Goal: Contribute content

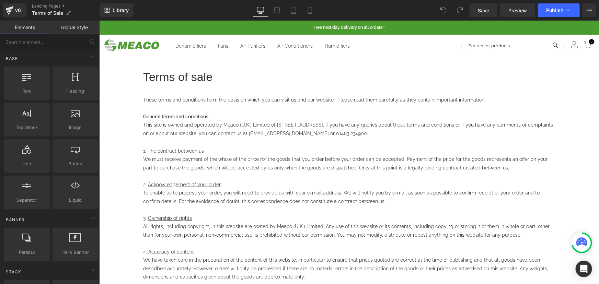
click at [372, 118] on p "General terms and conditions" at bounding box center [349, 116] width 412 height 9
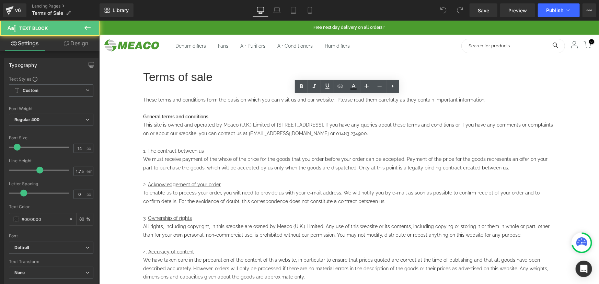
click at [382, 125] on p "This site is owned and operated by Meaco (U.K.) Limited of [STREET_ADDRESS]. If…" at bounding box center [349, 133] width 412 height 26
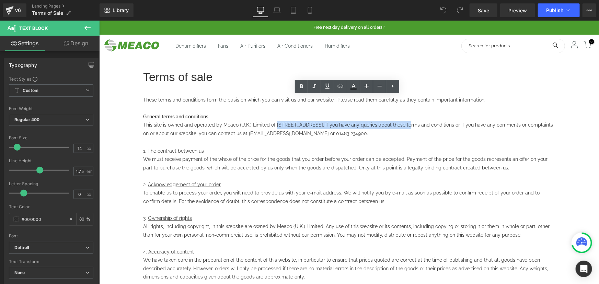
drag, startPoint x: 403, startPoint y: 124, endPoint x: 276, endPoint y: 124, distance: 127.3
click at [276, 124] on p "This site is owned and operated by Meaco (U.K.) Limited of [STREET_ADDRESS]. If…" at bounding box center [349, 133] width 412 height 26
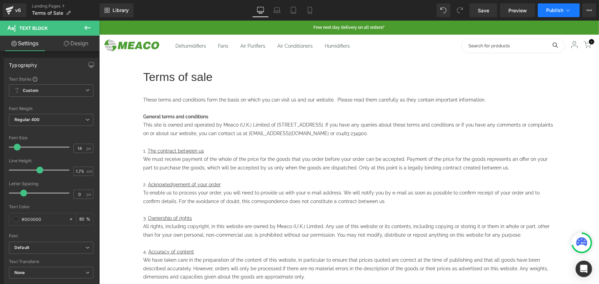
click at [557, 9] on span "Publish" at bounding box center [554, 10] width 17 height 5
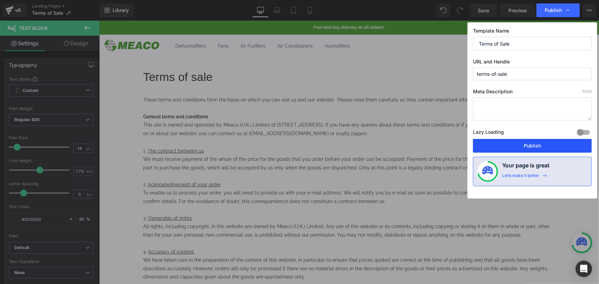
click at [519, 152] on button "Publish" at bounding box center [532, 146] width 119 height 14
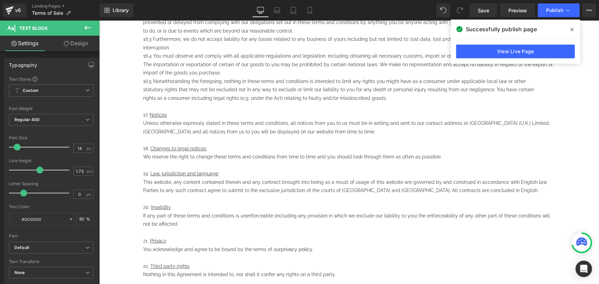
scroll to position [967, 0]
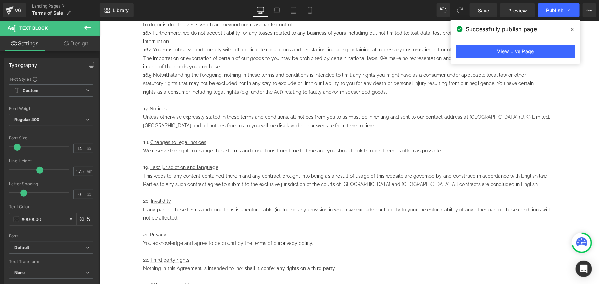
click at [248, 125] on p "Unless otherwise expressly stated in these terms and conditions, all notices fr…" at bounding box center [349, 125] width 412 height 25
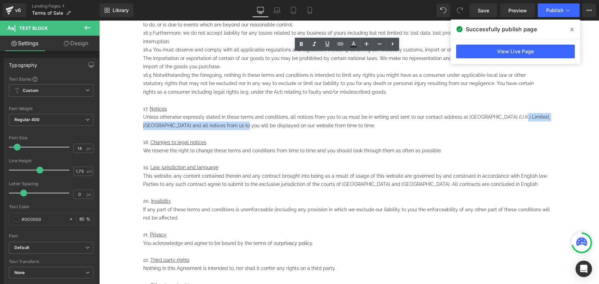
drag, startPoint x: 241, startPoint y: 124, endPoint x: 512, endPoint y: 117, distance: 271.1
click at [512, 117] on p "Unless otherwise expressly stated in these terms and conditions, all notices fr…" at bounding box center [349, 125] width 412 height 25
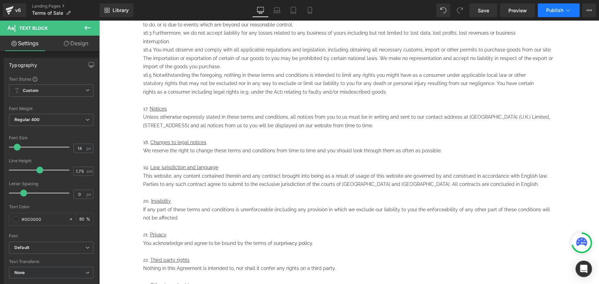
click at [554, 8] on span "Publish" at bounding box center [554, 10] width 17 height 5
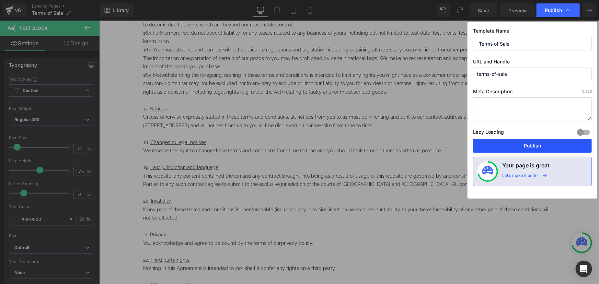
click at [518, 144] on button "Publish" at bounding box center [532, 146] width 119 height 14
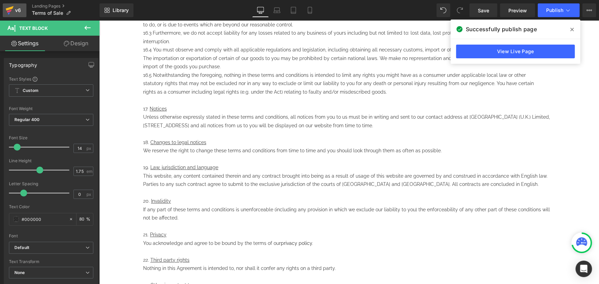
click at [7, 10] on icon at bounding box center [10, 8] width 8 height 4
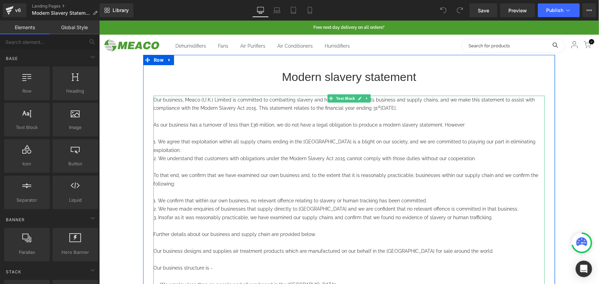
click at [254, 130] on p at bounding box center [348, 133] width 391 height 9
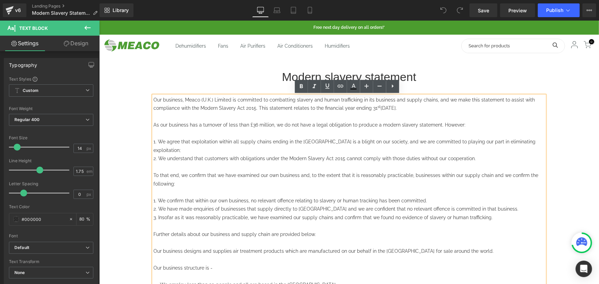
click at [187, 124] on span "As our business has a turnover of less than £36 million, we do not have a legal…" at bounding box center [309, 124] width 312 height 5
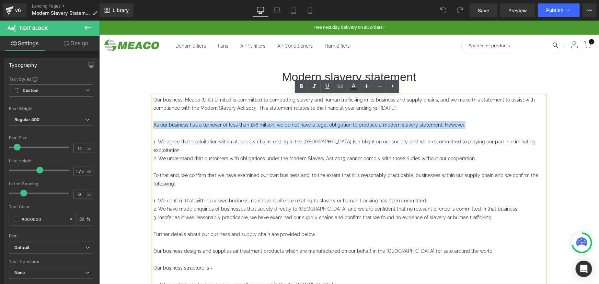
drag, startPoint x: 469, startPoint y: 123, endPoint x: 138, endPoint y: 124, distance: 330.7
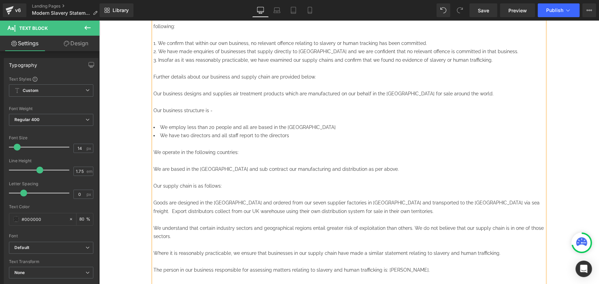
scroll to position [125, 0]
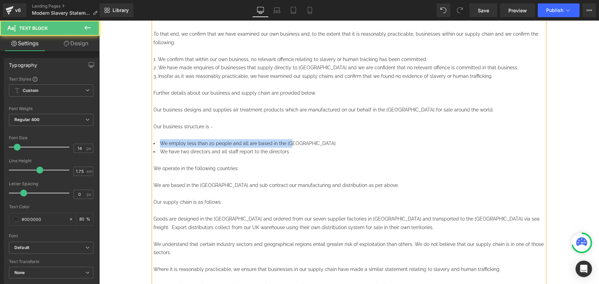
drag, startPoint x: 291, startPoint y: 134, endPoint x: 159, endPoint y: 135, distance: 132.1
click at [159, 139] on li "We employ less than 20 people and all are based in the UK" at bounding box center [348, 143] width 391 height 9
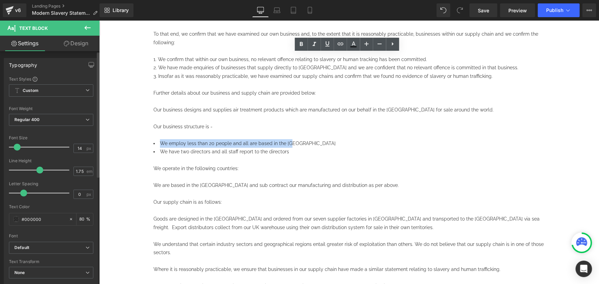
copy span "We employ less than 20 people and all are based in the UK"
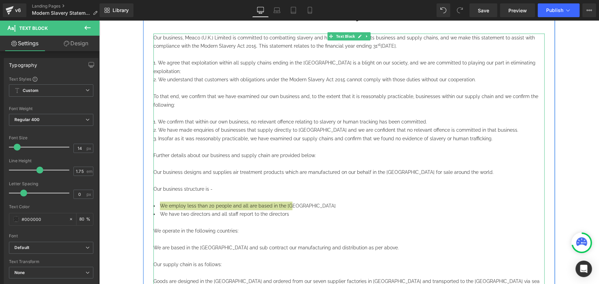
scroll to position [31, 0]
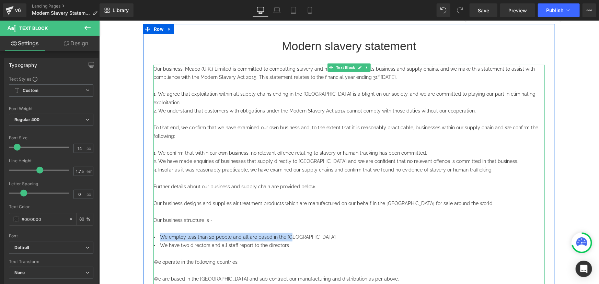
click at [214, 234] on span "We employ less than 20 people and all are based in the UK" at bounding box center [248, 236] width 176 height 5
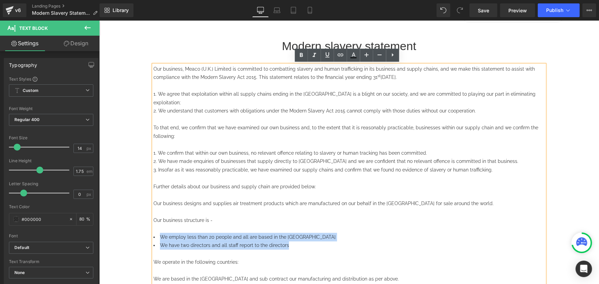
drag, startPoint x: 288, startPoint y: 234, endPoint x: 158, endPoint y: 225, distance: 130.3
click at [158, 233] on ul "We employ less than 20 people and all are based in the UK We have two directors…" at bounding box center [348, 241] width 391 height 17
copy ul "We employ less than 20 people and all are based in the UK We have two directors…"
